Goal: Task Accomplishment & Management: Manage account settings

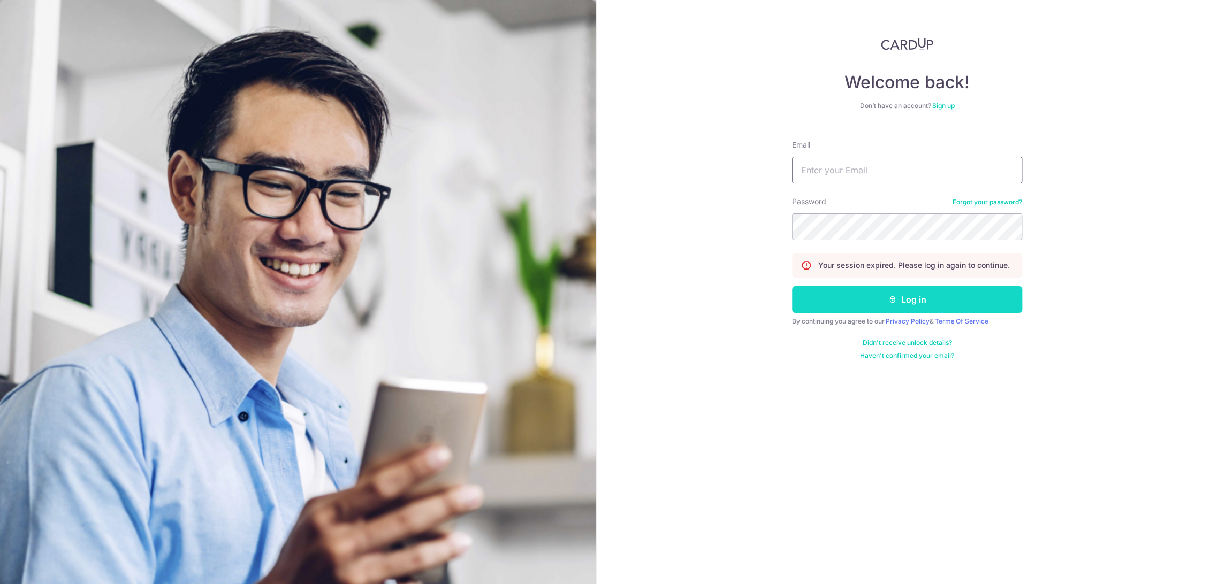
type input "[EMAIL_ADDRESS][DOMAIN_NAME]"
click at [845, 302] on button "Log in" at bounding box center [907, 299] width 230 height 27
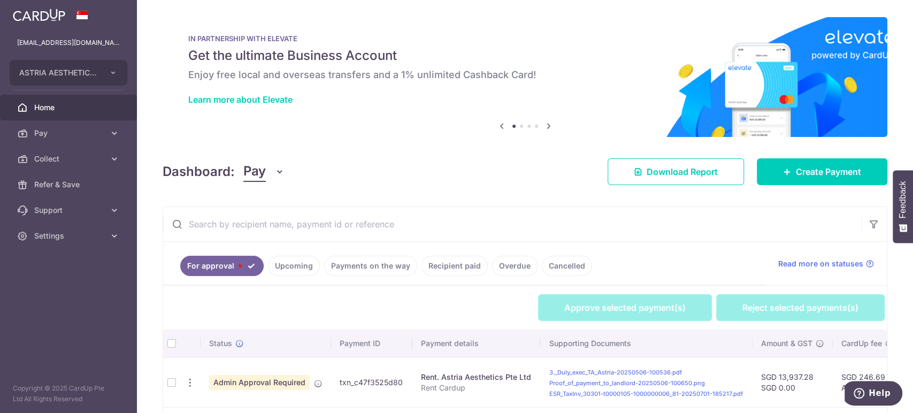
click at [269, 177] on button "Pay" at bounding box center [263, 172] width 41 height 20
click at [278, 228] on link "Collect" at bounding box center [299, 228] width 111 height 26
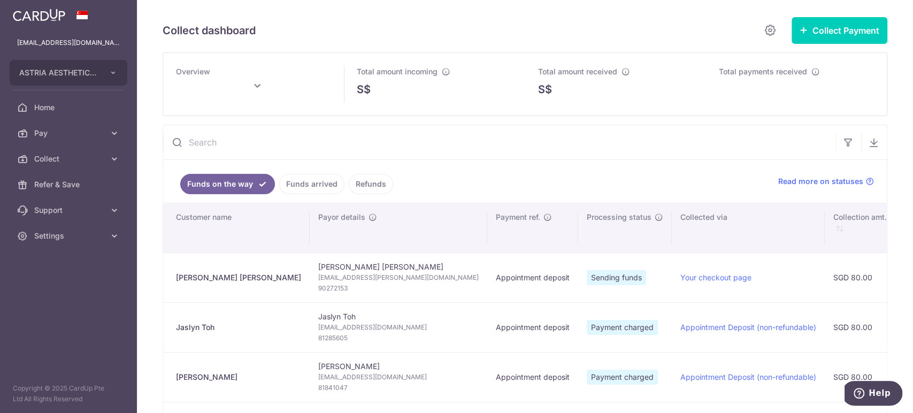
click at [206, 277] on div "[PERSON_NAME] [PERSON_NAME]" at bounding box center [238, 277] width 125 height 11
copy tr "[PERSON_NAME] [PERSON_NAME]"
click at [318, 277] on span "[EMAIL_ADDRESS][PERSON_NAME][DOMAIN_NAME]" at bounding box center [398, 277] width 160 height 11
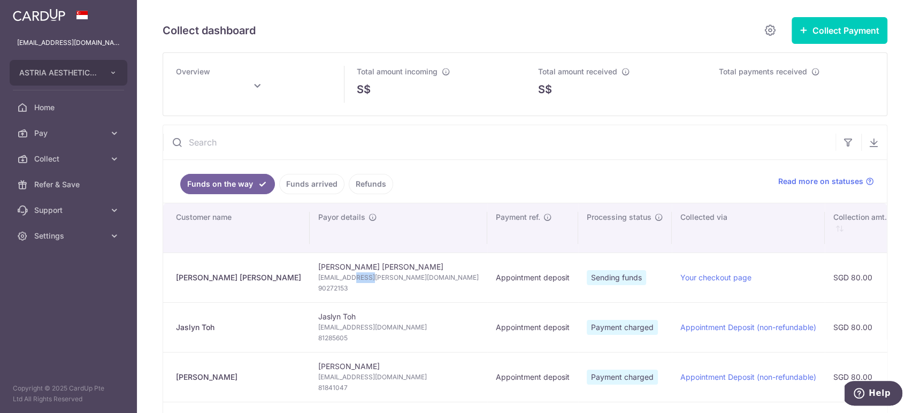
click at [318, 277] on span "[EMAIL_ADDRESS][PERSON_NAME][DOMAIN_NAME]" at bounding box center [398, 277] width 160 height 11
copy td "[EMAIL_ADDRESS][PERSON_NAME][DOMAIN_NAME]"
click at [318, 291] on span "90272153" at bounding box center [398, 288] width 160 height 11
click at [318, 288] on span "90272153" at bounding box center [398, 288] width 160 height 11
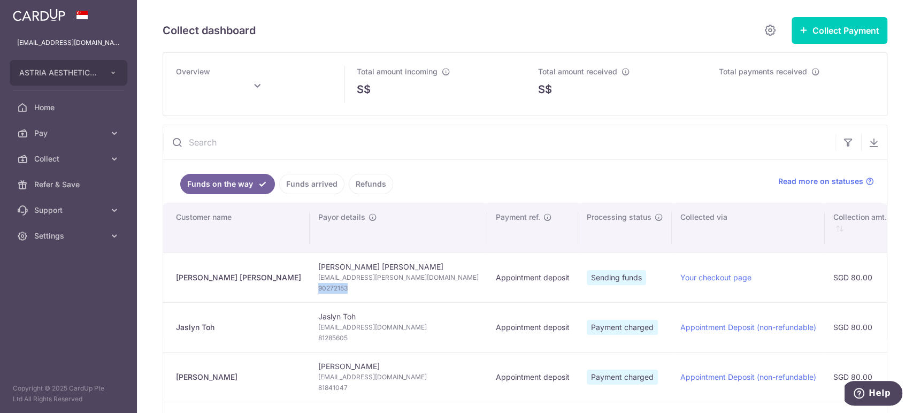
click at [318, 288] on span "90272153" at bounding box center [398, 288] width 160 height 11
copy span "90272153"
type input "[DATE]"
